Goal: Task Accomplishment & Management: Complete application form

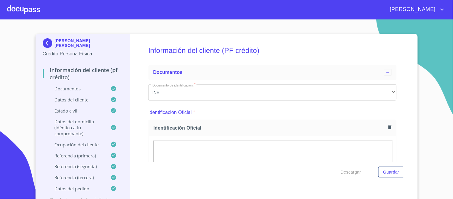
scroll to position [71, 0]
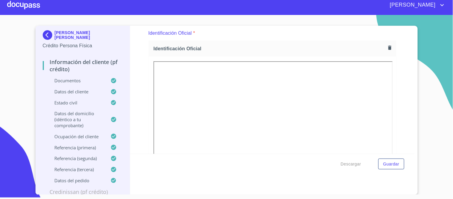
click at [37, 5] on div at bounding box center [23, 5] width 33 height 19
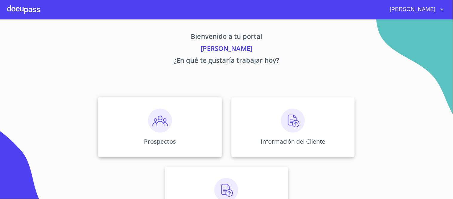
click at [154, 122] on img at bounding box center [160, 120] width 24 height 24
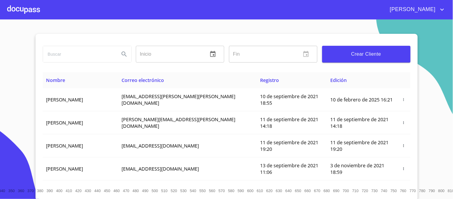
click at [53, 54] on input "search" at bounding box center [79, 54] width 72 height 16
type input "GRUPO ADYE"
click at [121, 52] on icon "Search" at bounding box center [124, 53] width 7 height 7
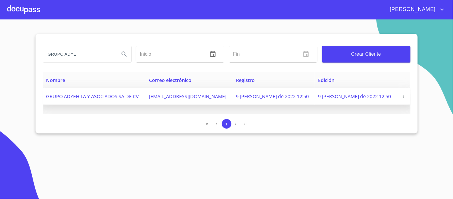
click at [403, 96] on icon "button" at bounding box center [403, 96] width 4 height 4
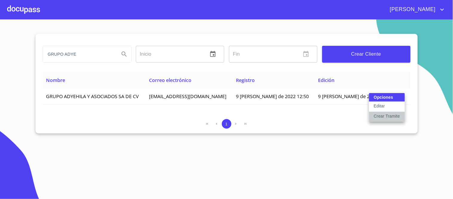
click at [390, 116] on p "Crear Tramite" at bounding box center [387, 116] width 26 height 6
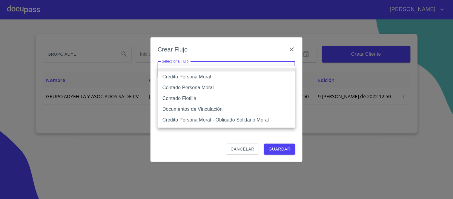
click at [291, 70] on body "[PERSON_NAME] GRUPO ADYE Inicio ​ Fin ​ Crear Cliente Nombre Correo electrónico…" at bounding box center [226, 99] width 453 height 199
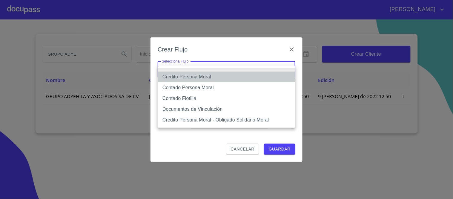
click at [196, 75] on li "Crédito Persona Moral" at bounding box center [227, 76] width 138 height 11
type input "614ae8207e49d67341f8d0cd"
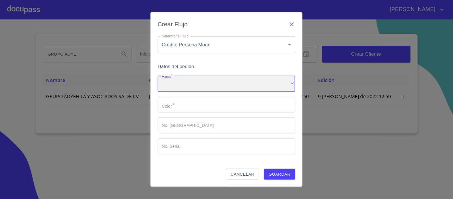
click at [182, 85] on div "​" at bounding box center [227, 84] width 138 height 16
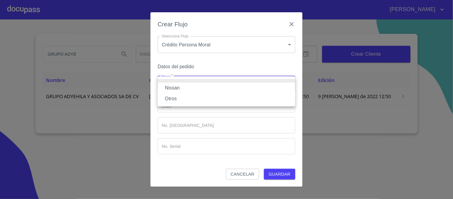
click at [175, 89] on li "Nissan" at bounding box center [227, 87] width 138 height 11
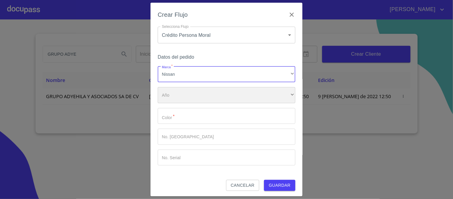
click at [181, 97] on div "​" at bounding box center [227, 95] width 138 height 16
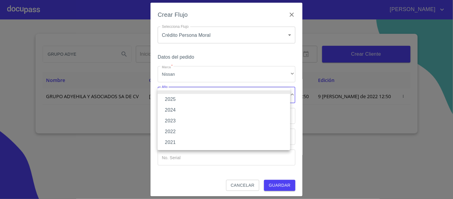
click at [175, 97] on li "2025" at bounding box center [224, 99] width 133 height 11
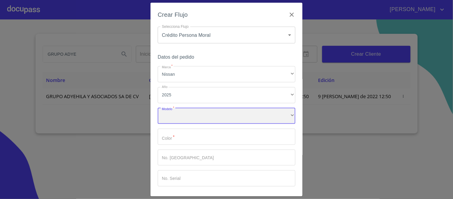
click at [178, 117] on div "​" at bounding box center [227, 116] width 138 height 16
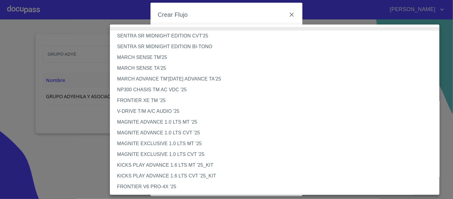
click at [159, 185] on li "FRONTIER V6 PRO-4X '25" at bounding box center [277, 186] width 335 height 11
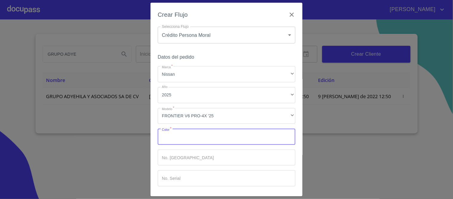
click at [178, 141] on input "Marca   *" at bounding box center [227, 136] width 138 height 16
type input "GRIS"
click at [187, 160] on input "Marca   *" at bounding box center [227, 157] width 138 height 16
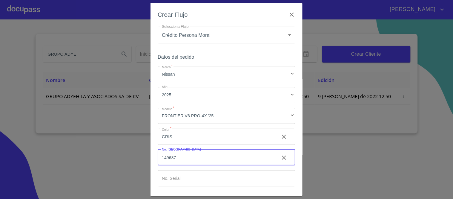
type input "149687"
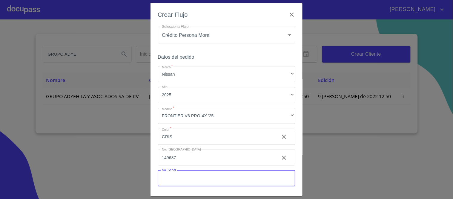
click at [165, 178] on input "Marca   *" at bounding box center [227, 178] width 138 height 16
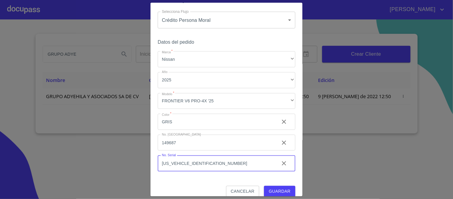
scroll to position [22, 0]
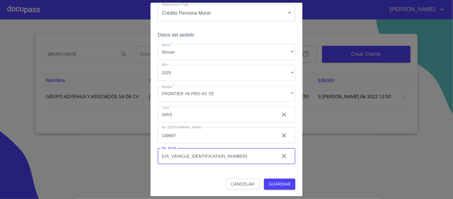
type input "[US_VEHICLE_IDENTIFICATION_NUMBER]"
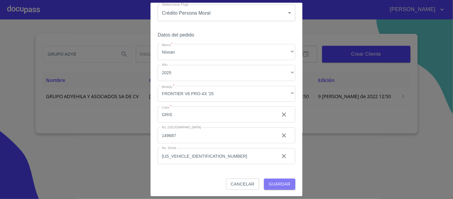
click at [272, 180] on button "Guardar" at bounding box center [279, 183] width 31 height 11
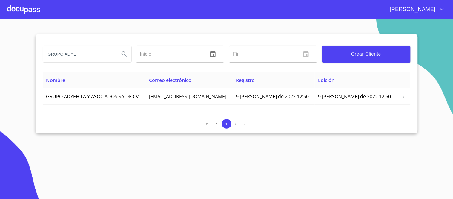
click at [35, 7] on div at bounding box center [23, 9] width 33 height 19
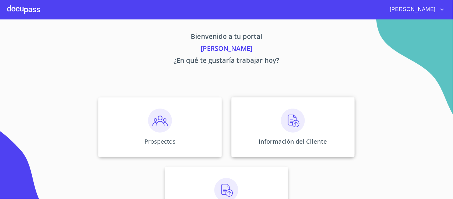
click at [286, 121] on img at bounding box center [293, 120] width 24 height 24
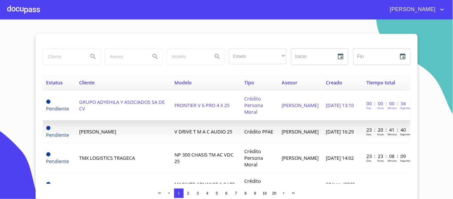
click at [131, 100] on span "GRUPO ADYEHILA Y ASOCIADOS SA DE CV" at bounding box center [122, 105] width 86 height 13
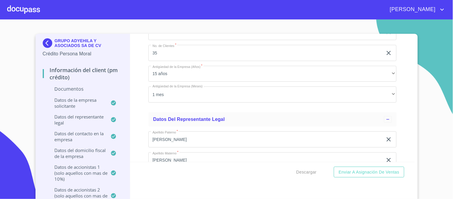
scroll to position [3555, 0]
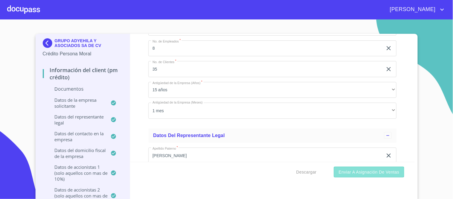
drag, startPoint x: 366, startPoint y: 172, endPoint x: 366, endPoint y: 167, distance: 4.8
click at [365, 172] on span "Enviar a Asignación de Ventas" at bounding box center [369, 171] width 61 height 7
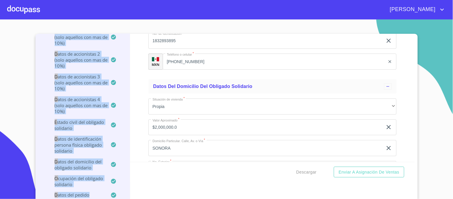
scroll to position [4, 0]
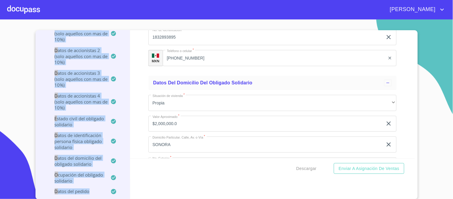
drag, startPoint x: 127, startPoint y: 111, endPoint x: 122, endPoint y: 205, distance: 94.2
click at [122, 198] on html "[PERSON_NAME] GRUPO ADYEHILA Y ASOCIADOS SA DE CV Crédito Persona Moral Informa…" at bounding box center [226, 99] width 453 height 199
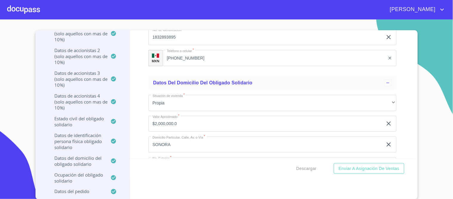
click at [150, 176] on div "Descargar Enviar a Asignación de Ventas" at bounding box center [272, 168] width 285 height 20
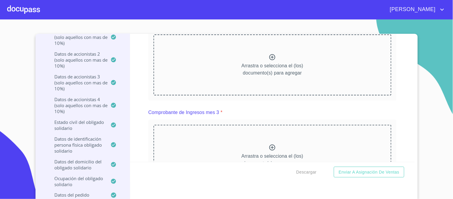
scroll to position [564, 0]
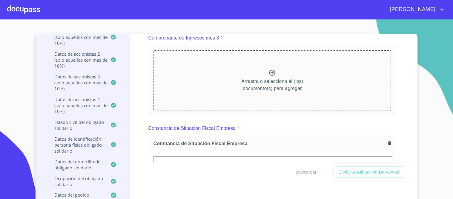
scroll to position [846, 0]
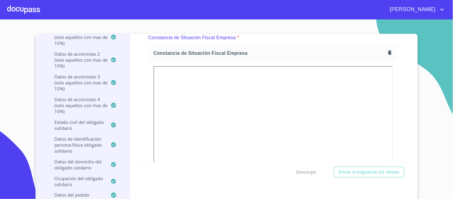
scroll to position [1096, 0]
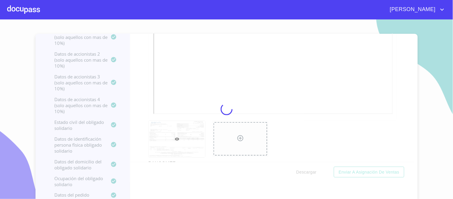
scroll to position [135, 0]
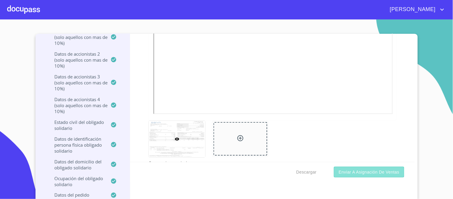
click at [357, 172] on span "Enviar a Asignación de Ventas" at bounding box center [369, 171] width 61 height 7
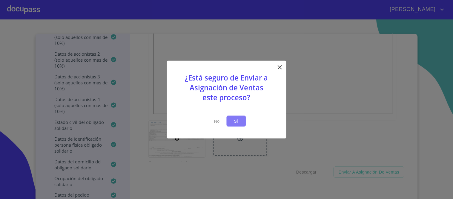
click at [234, 123] on span "Si" at bounding box center [236, 120] width 10 height 7
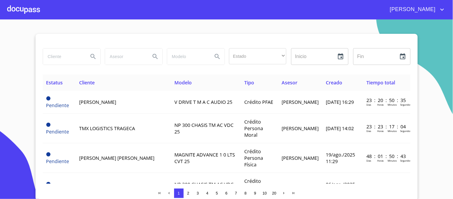
click at [25, 7] on div at bounding box center [23, 9] width 33 height 19
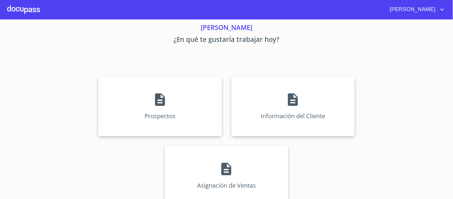
scroll to position [32, 0]
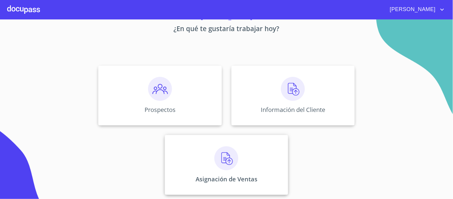
click at [223, 156] on img at bounding box center [226, 158] width 24 height 24
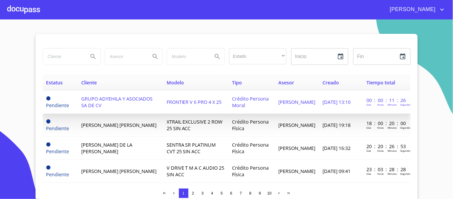
click at [217, 100] on span "FRONTIER V 6 PRO 4 X 25" at bounding box center [194, 102] width 55 height 7
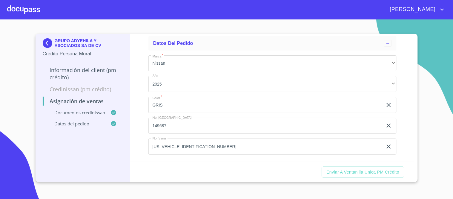
scroll to position [251, 0]
click at [370, 171] on span "Enviar a Ventanilla única PM crédito" at bounding box center [363, 171] width 73 height 7
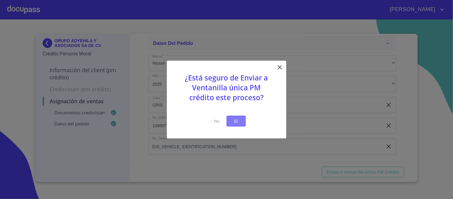
click at [238, 122] on span "Si" at bounding box center [236, 120] width 10 height 7
